Goal: Register for event/course

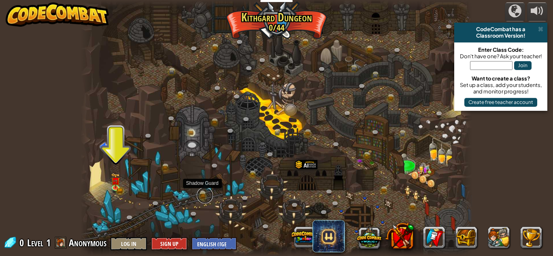
click at [202, 193] on link at bounding box center [205, 195] width 16 height 16
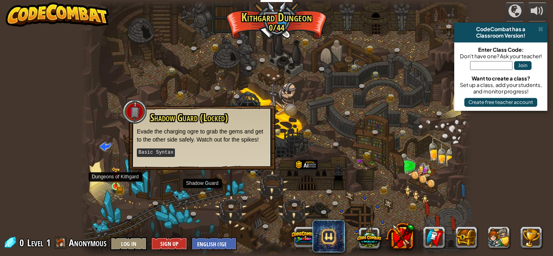
click at [115, 183] on img at bounding box center [115, 177] width 9 height 20
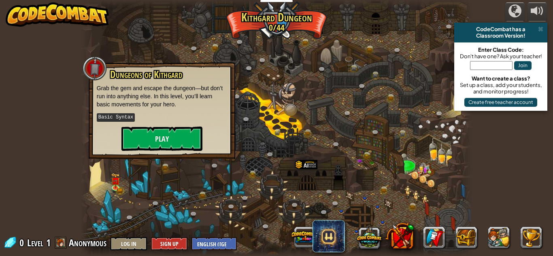
click at [481, 65] on input "text" at bounding box center [491, 65] width 42 height 9
type input "TreePlaceCar"
click at [521, 64] on button "Join" at bounding box center [522, 65] width 17 height 9
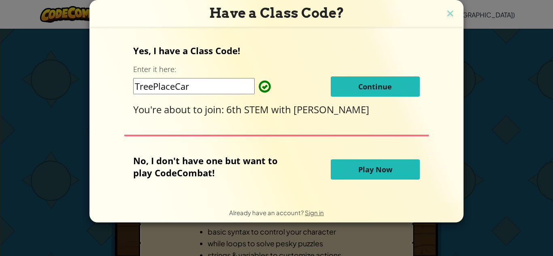
click at [393, 89] on button "Continue" at bounding box center [375, 86] width 89 height 20
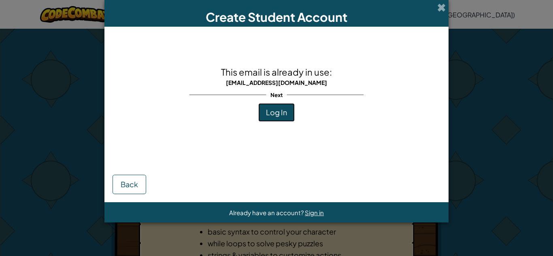
click at [270, 114] on span "Log In" at bounding box center [276, 112] width 21 height 9
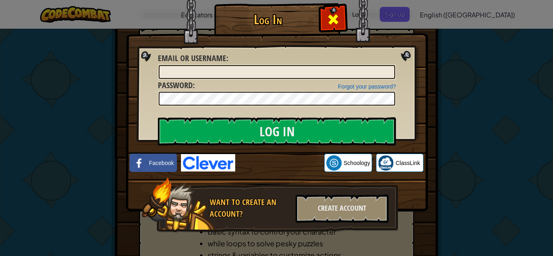
click at [332, 21] on span at bounding box center [333, 19] width 13 height 13
